Goal: Task Accomplishment & Management: Use online tool/utility

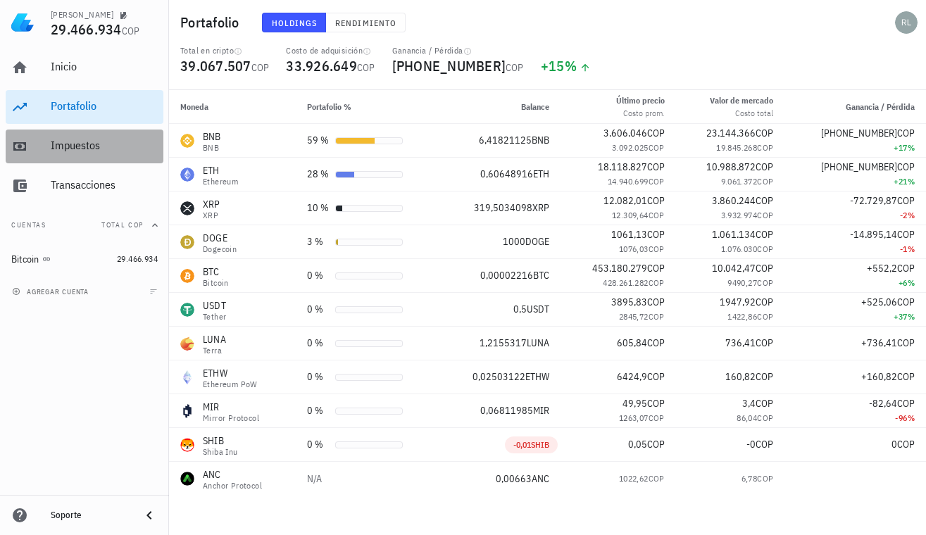
click at [81, 146] on div "Impuestos" at bounding box center [104, 145] width 107 height 13
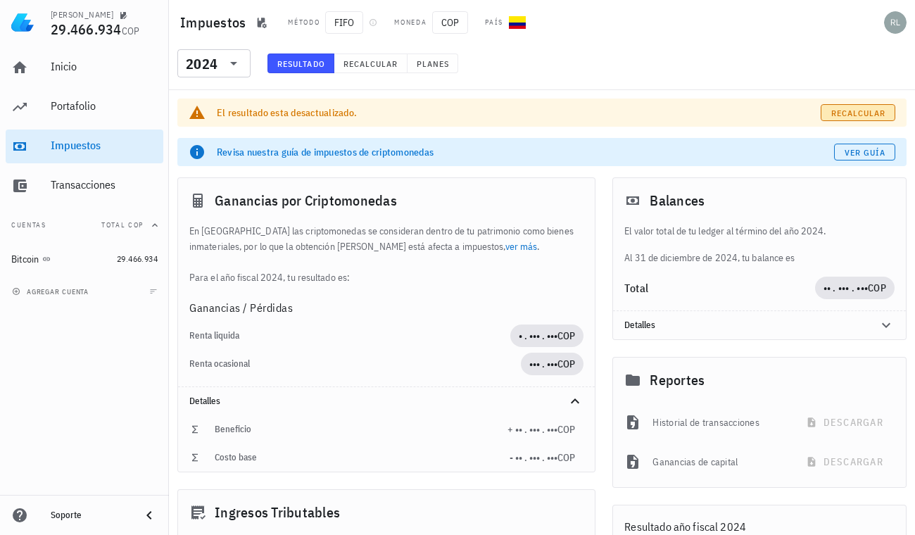
click at [839, 108] on span "Recalcular" at bounding box center [859, 113] width 56 height 11
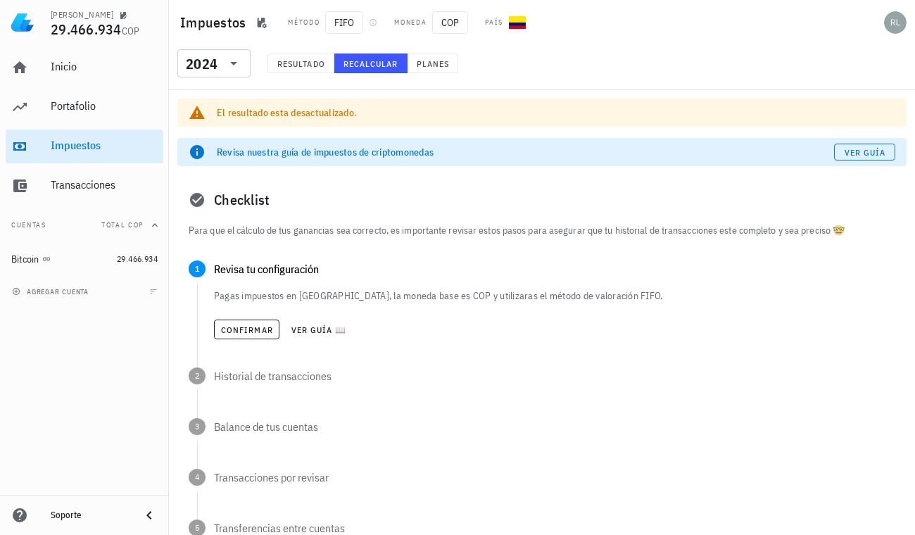
click at [351, 67] on span "Recalcular" at bounding box center [371, 63] width 56 height 11
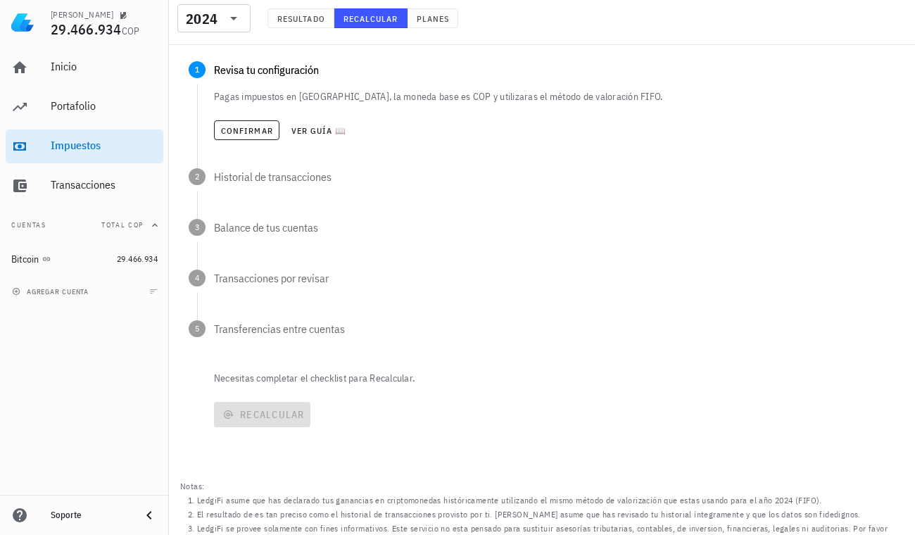
scroll to position [211, 0]
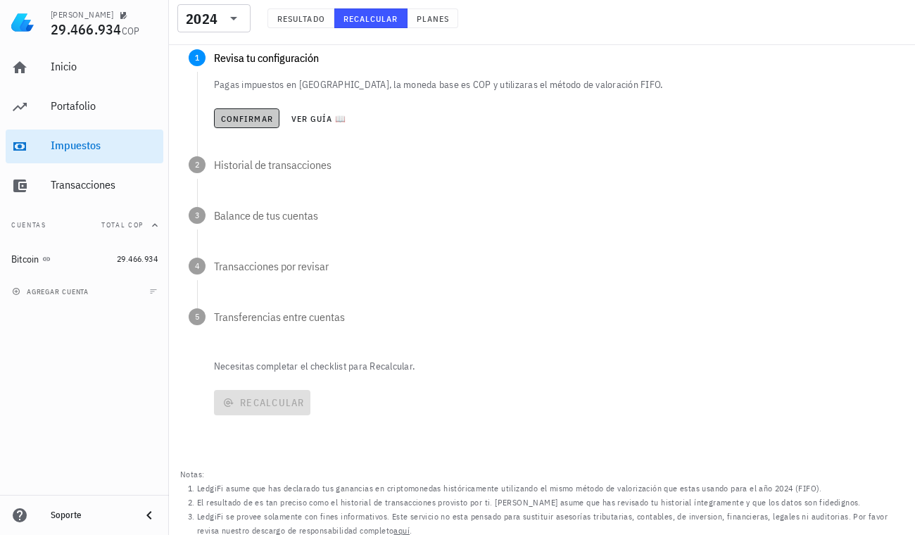
click at [247, 123] on span "Confirmar" at bounding box center [246, 118] width 53 height 11
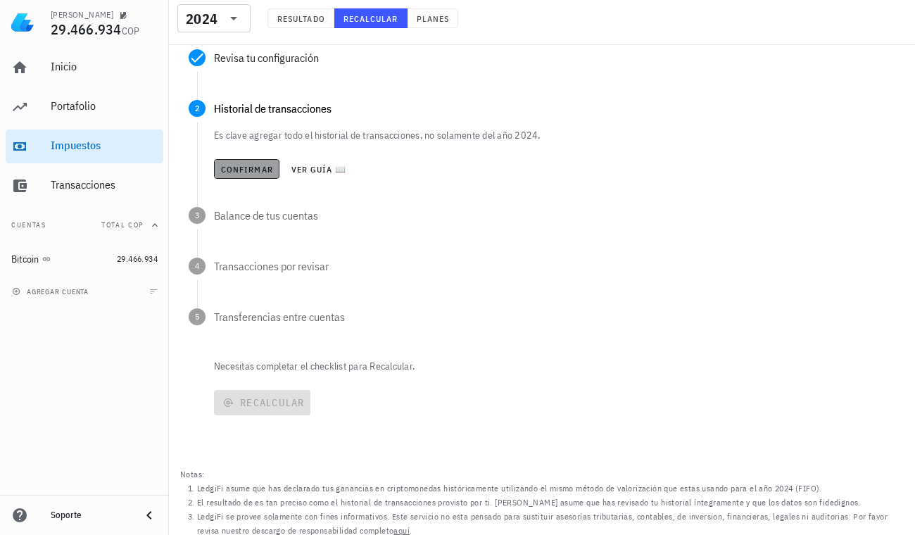
click at [253, 170] on span "Confirmar" at bounding box center [246, 169] width 53 height 11
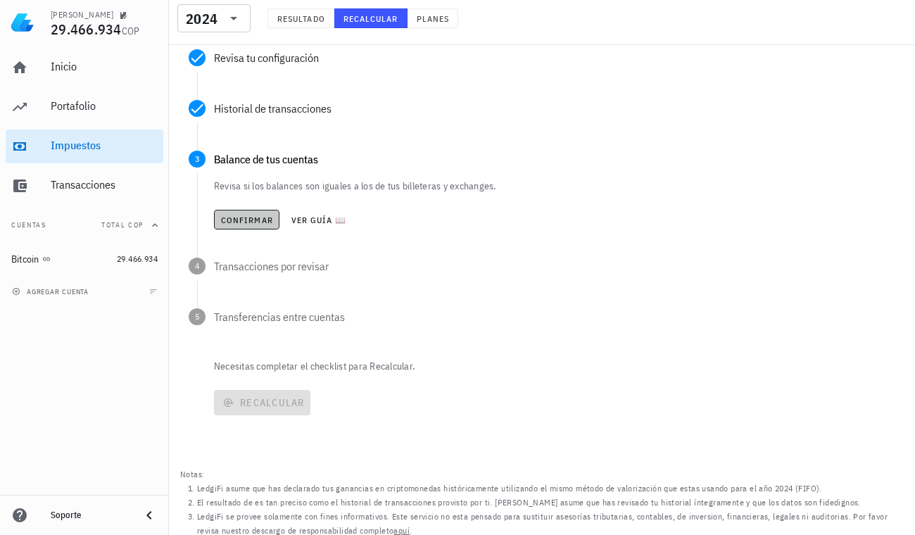
click at [252, 218] on span "Confirmar" at bounding box center [246, 220] width 53 height 11
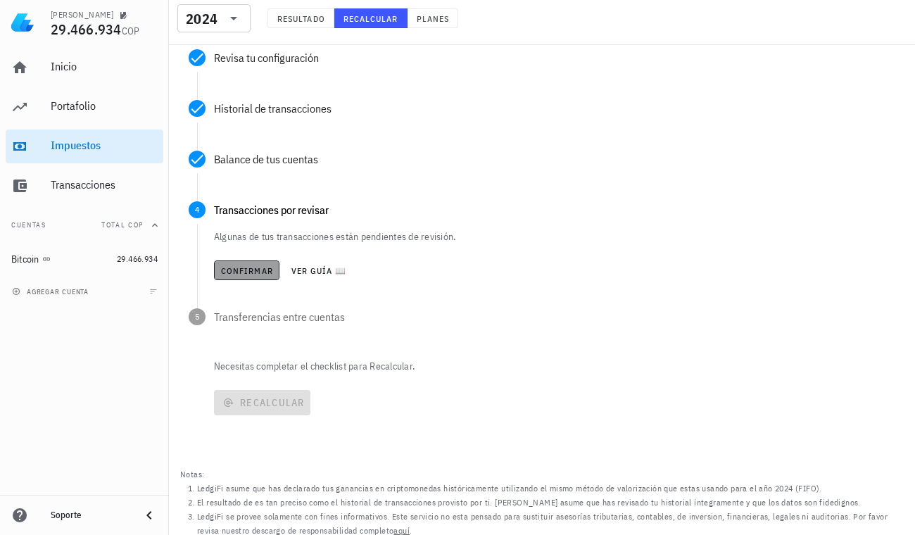
click at [242, 272] on span "Confirmar" at bounding box center [246, 270] width 53 height 11
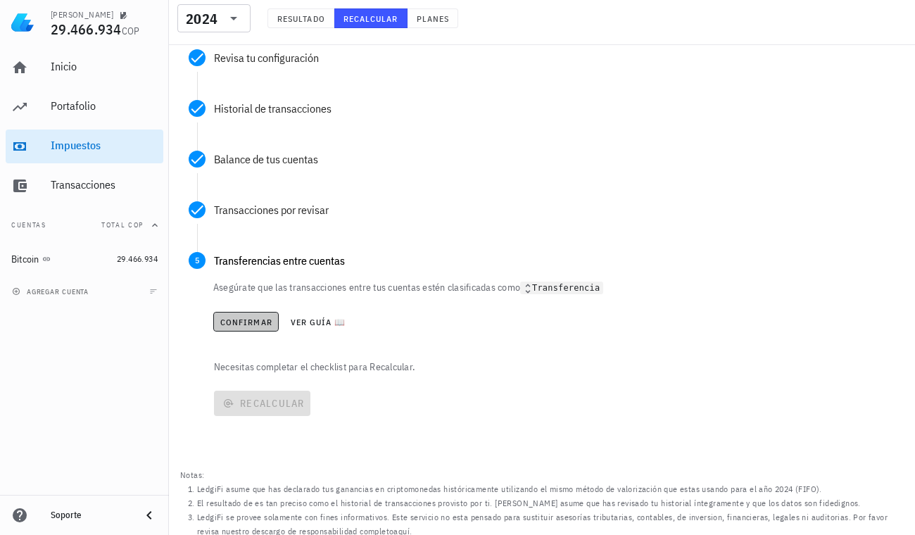
click at [246, 321] on span "Confirmar" at bounding box center [246, 322] width 53 height 11
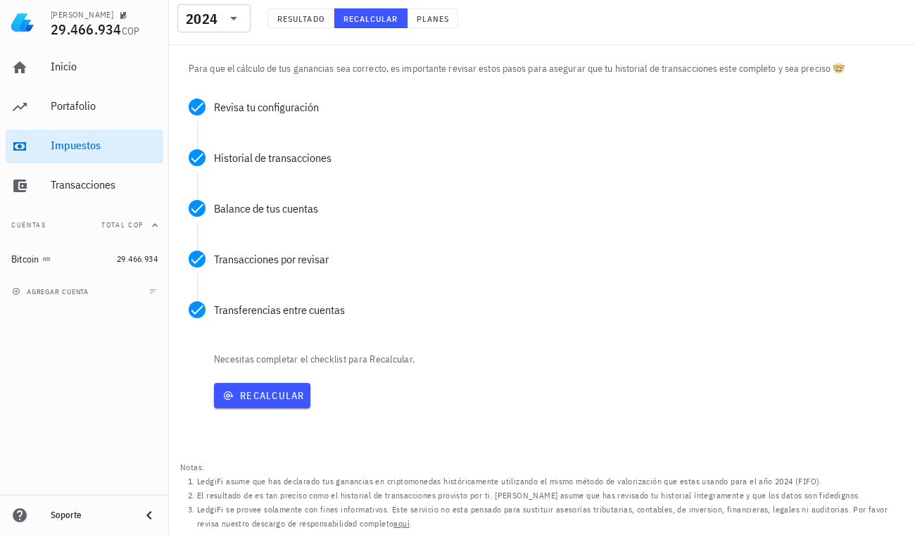
scroll to position [162, 0]
click at [265, 394] on span "Recalcular" at bounding box center [262, 395] width 85 height 13
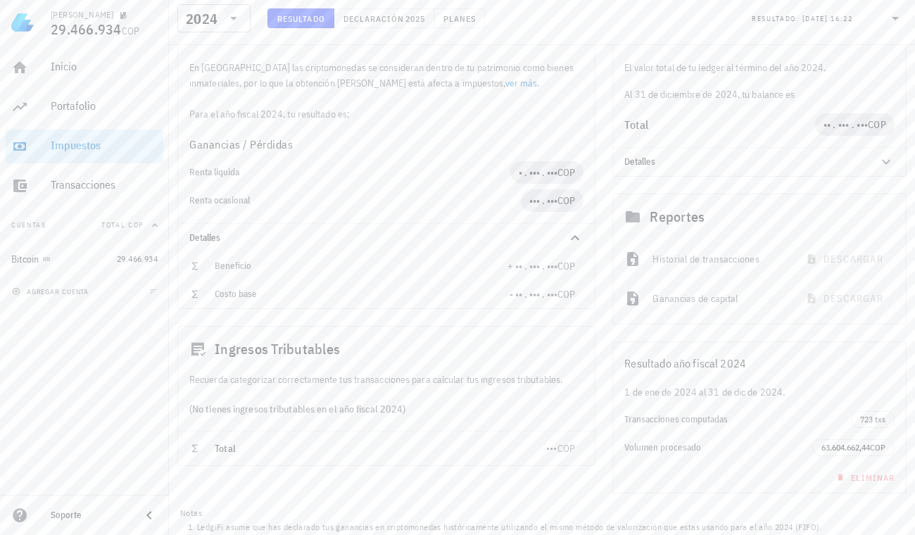
scroll to position [139, 0]
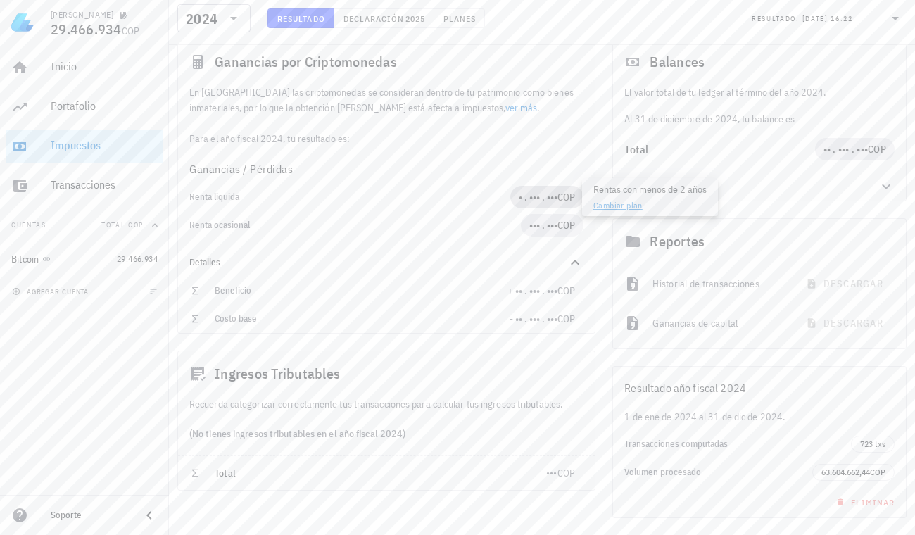
click at [524, 196] on span "• . ••• . •••" at bounding box center [538, 197] width 39 height 13
click at [609, 338] on div "Reportes Historial de transacciones descargar Ganancias de capital descargar" at bounding box center [759, 284] width 311 height 148
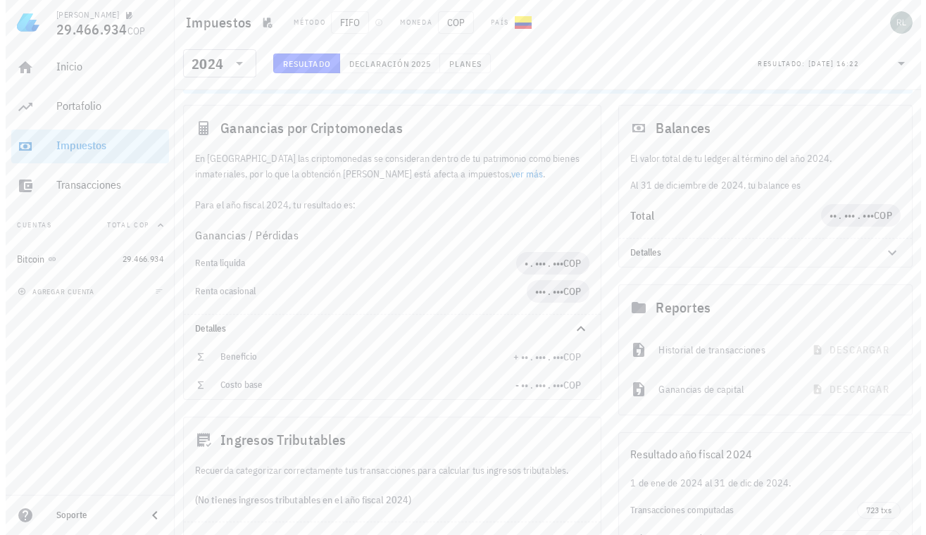
scroll to position [0, 0]
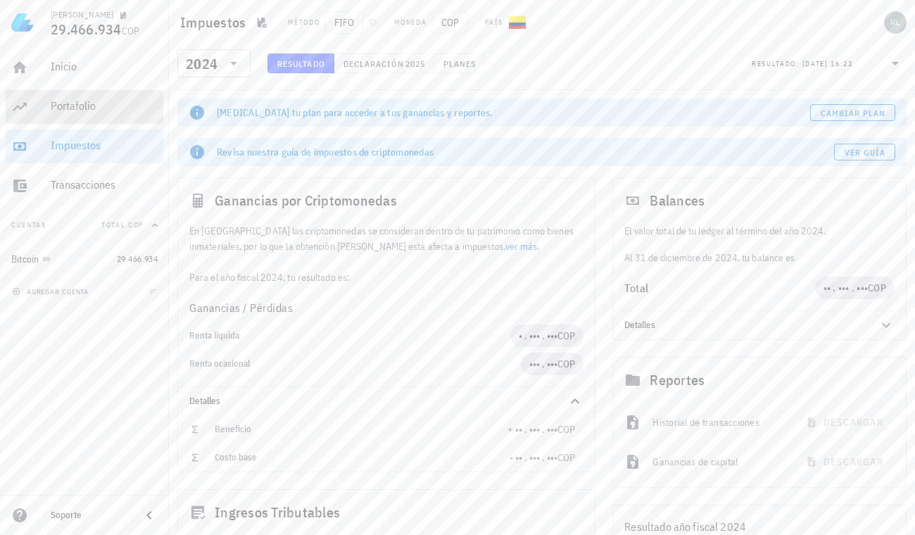
click at [63, 111] on div "Portafolio" at bounding box center [104, 105] width 107 height 13
